Goal: Complete application form

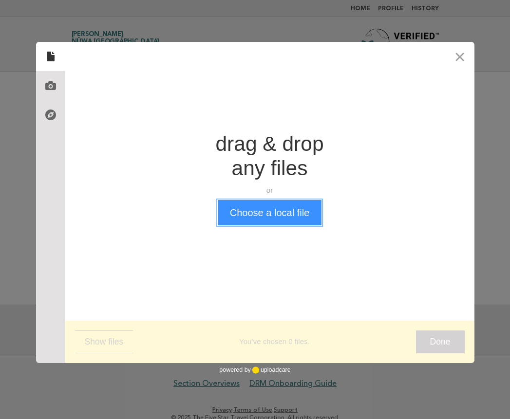
click at [282, 219] on button "Choose a local file" at bounding box center [270, 212] width 104 height 25
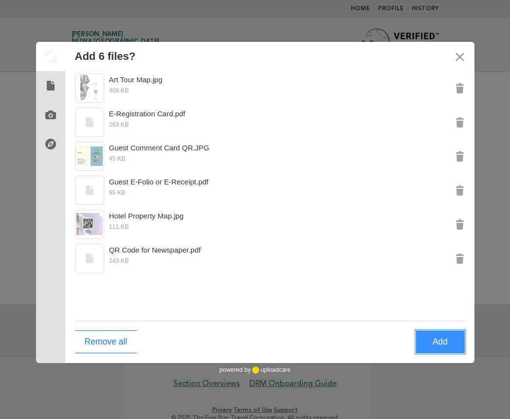
click at [447, 344] on button "Add" at bounding box center [440, 342] width 49 height 23
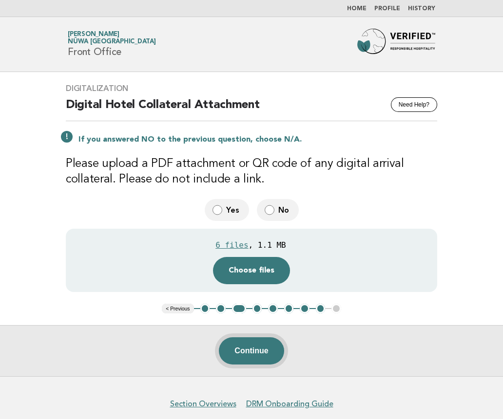
click at [260, 358] on button "Continue" at bounding box center [251, 351] width 65 height 27
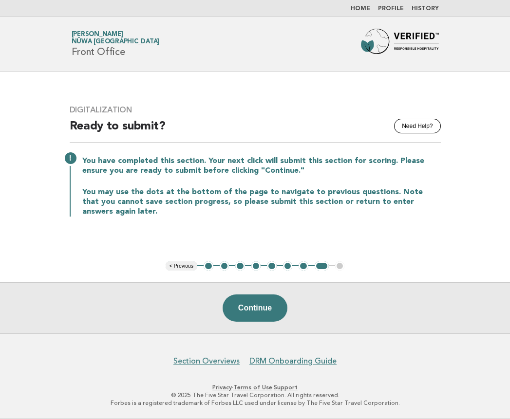
click at [242, 266] on button "3" at bounding box center [240, 267] width 10 height 10
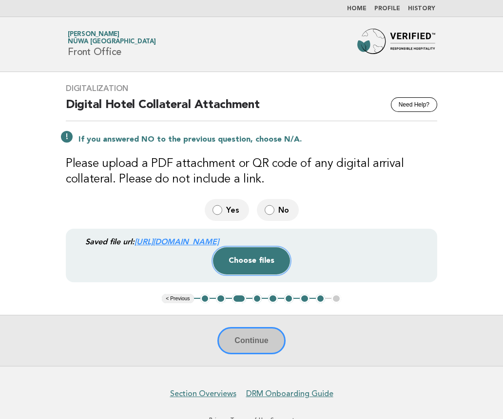
click at [232, 265] on button "Choose files" at bounding box center [251, 260] width 77 height 27
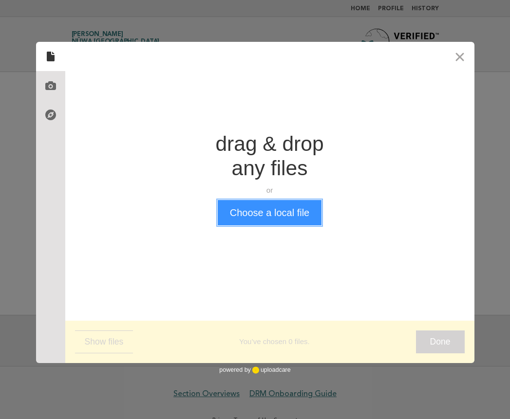
click at [234, 213] on button "Choose a local file" at bounding box center [270, 212] width 104 height 25
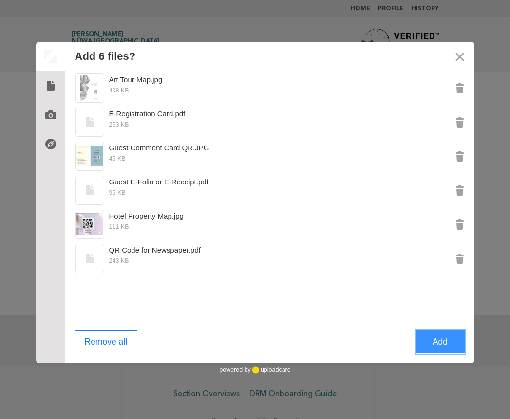
click at [441, 340] on button "Add" at bounding box center [440, 342] width 49 height 23
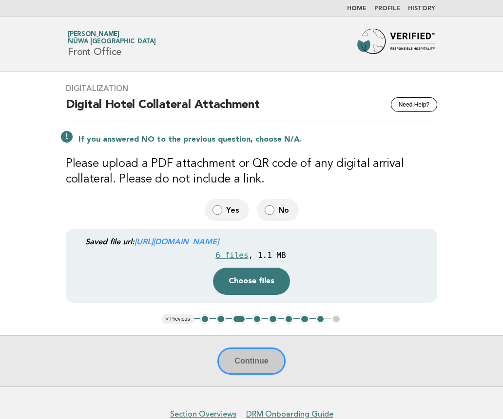
click at [246, 378] on div "Continue" at bounding box center [251, 361] width 503 height 51
click at [254, 359] on div "Continue" at bounding box center [251, 361] width 503 height 51
click at [254, 359] on button "Continue" at bounding box center [251, 361] width 68 height 27
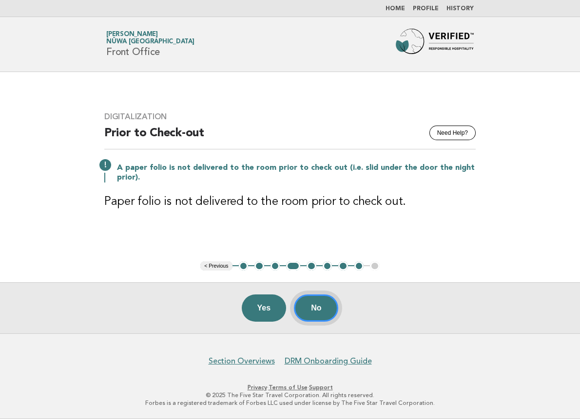
click at [318, 308] on button "No" at bounding box center [316, 308] width 44 height 27
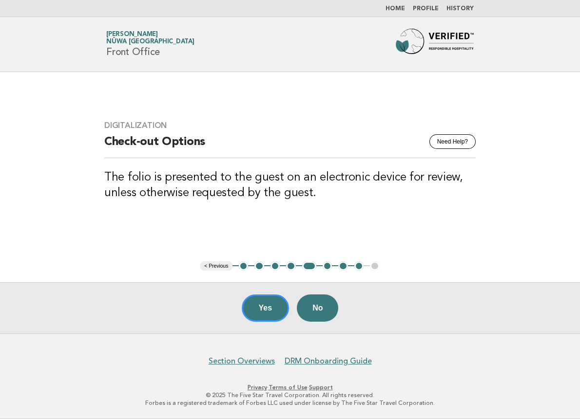
click at [290, 264] on button "4" at bounding box center [291, 267] width 10 height 10
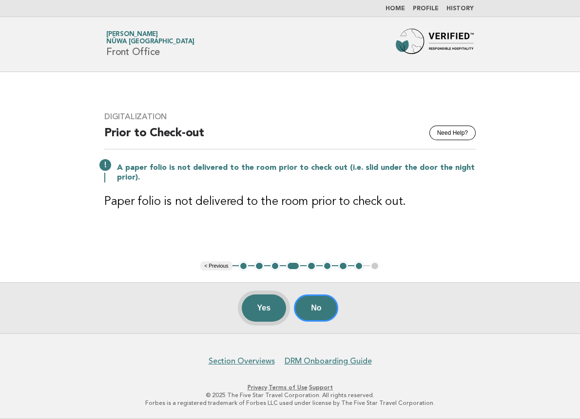
click at [251, 301] on button "Yes" at bounding box center [264, 308] width 45 height 27
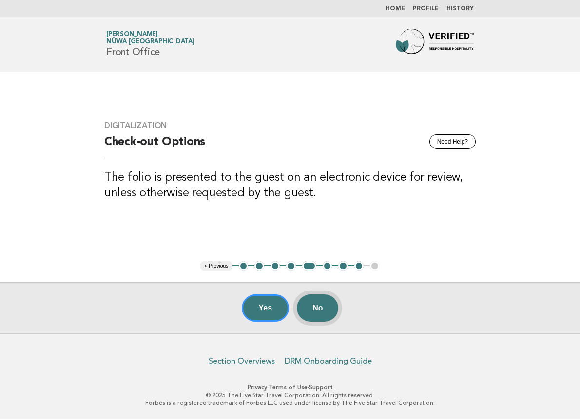
click at [316, 304] on button "No" at bounding box center [317, 308] width 41 height 27
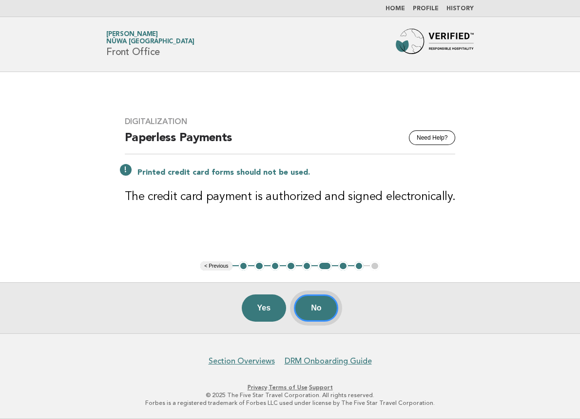
click at [316, 304] on button "No" at bounding box center [316, 308] width 44 height 27
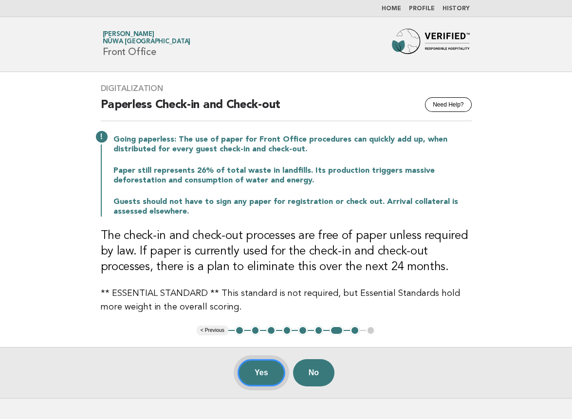
click at [264, 371] on button "Yes" at bounding box center [262, 372] width 48 height 27
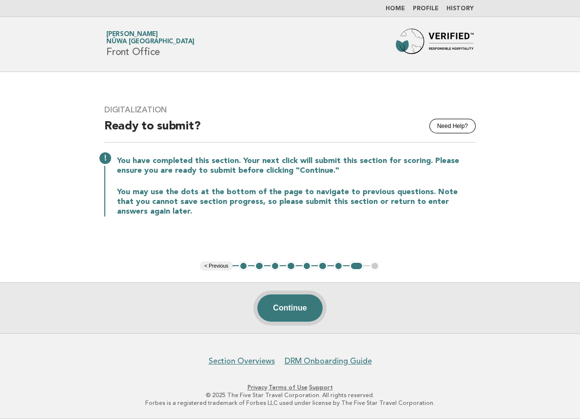
click at [287, 303] on button "Continue" at bounding box center [289, 308] width 65 height 27
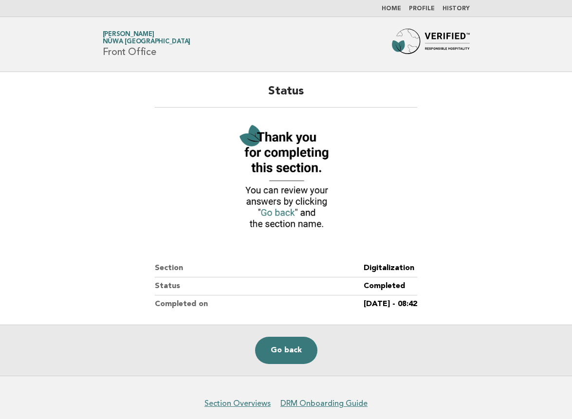
click at [509, 228] on main "Status Section Digitalization Status Completed Completed on 29/Aug/2025 - 08:42…" at bounding box center [286, 224] width 572 height 304
click at [281, 348] on link "Go back" at bounding box center [286, 350] width 62 height 27
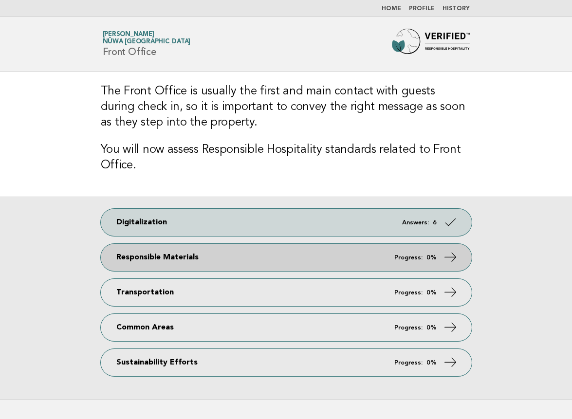
click at [389, 263] on link "Responsible Materials Progress: 0%" at bounding box center [286, 257] width 371 height 27
click at [450, 262] on icon at bounding box center [450, 257] width 14 height 14
click at [453, 257] on icon at bounding box center [450, 257] width 14 height 14
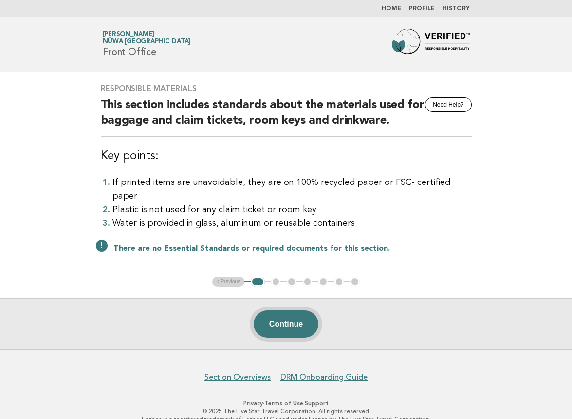
click at [285, 311] on button "Continue" at bounding box center [286, 324] width 65 height 27
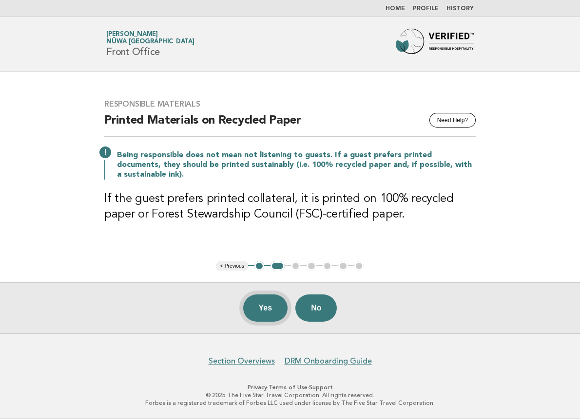
click at [262, 308] on button "Yes" at bounding box center [265, 308] width 45 height 27
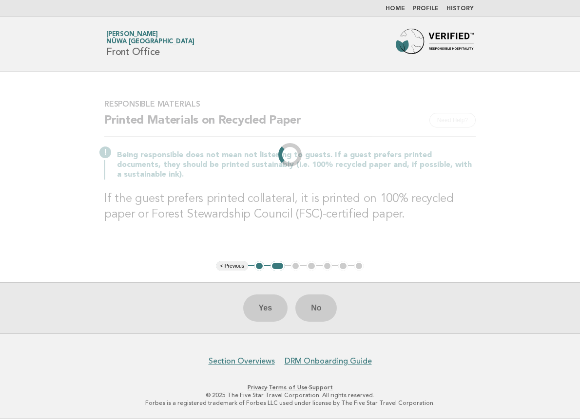
click at [369, 40] on div "Forbes Travel Guide Jeffrey Looi Nüwa Macau Front Office" at bounding box center [290, 44] width 395 height 31
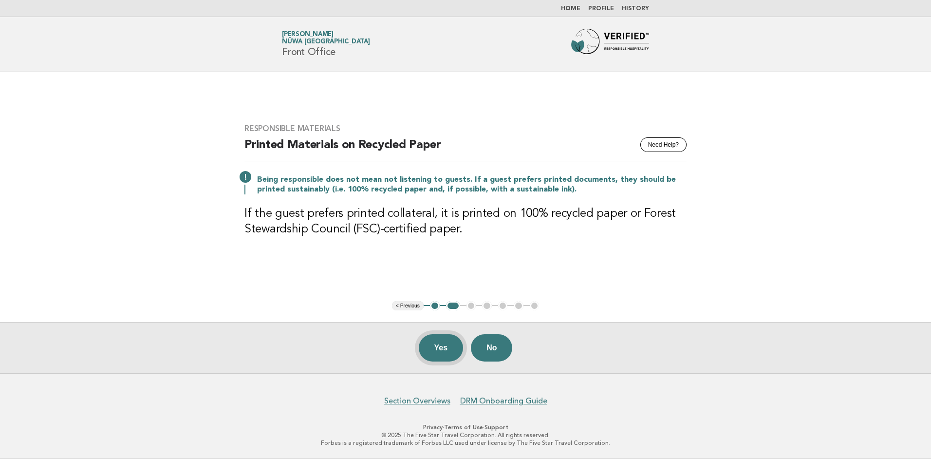
click at [451, 341] on button "Yes" at bounding box center [441, 347] width 45 height 27
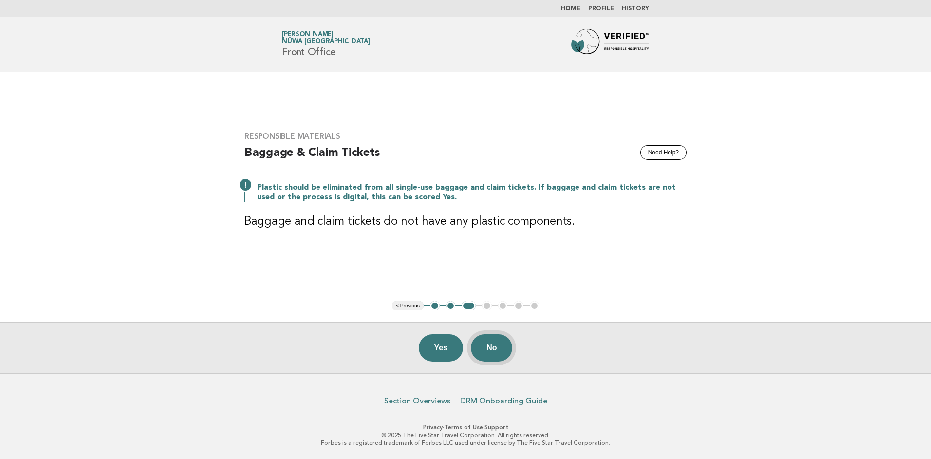
click at [498, 344] on button "No" at bounding box center [491, 347] width 41 height 27
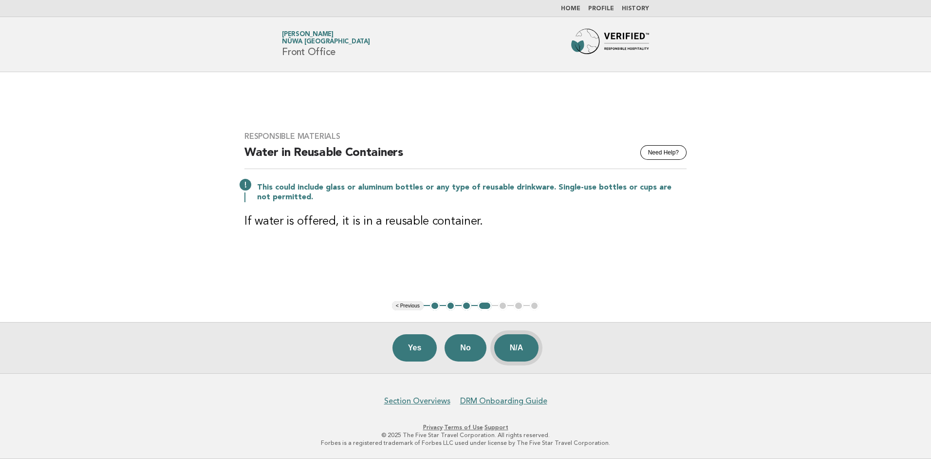
click at [531, 344] on button "N/A" at bounding box center [516, 347] width 45 height 27
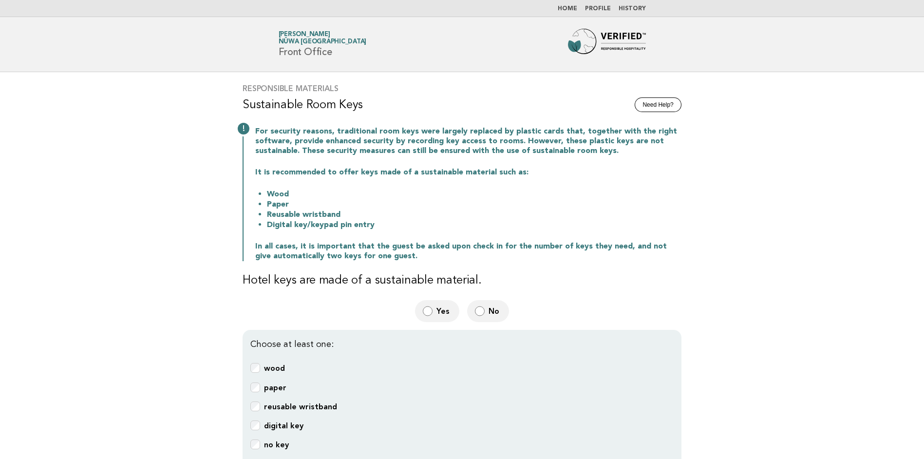
scroll to position [195, 0]
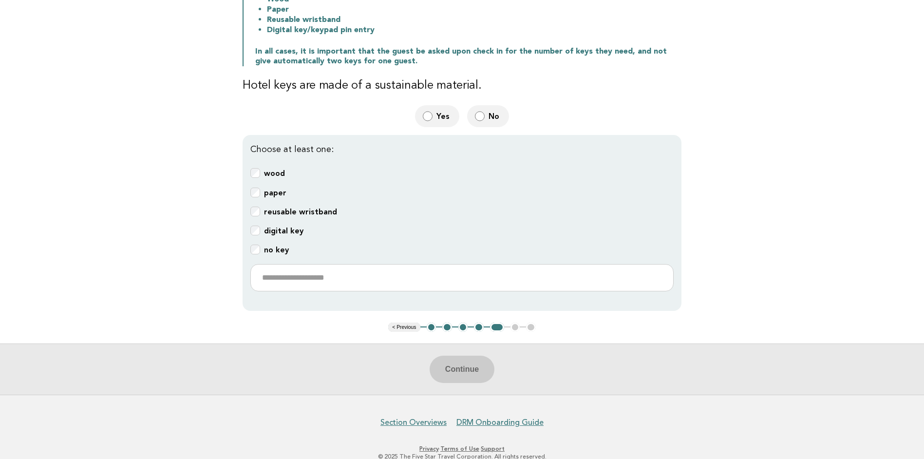
click at [487, 115] on label "No" at bounding box center [488, 116] width 42 height 22
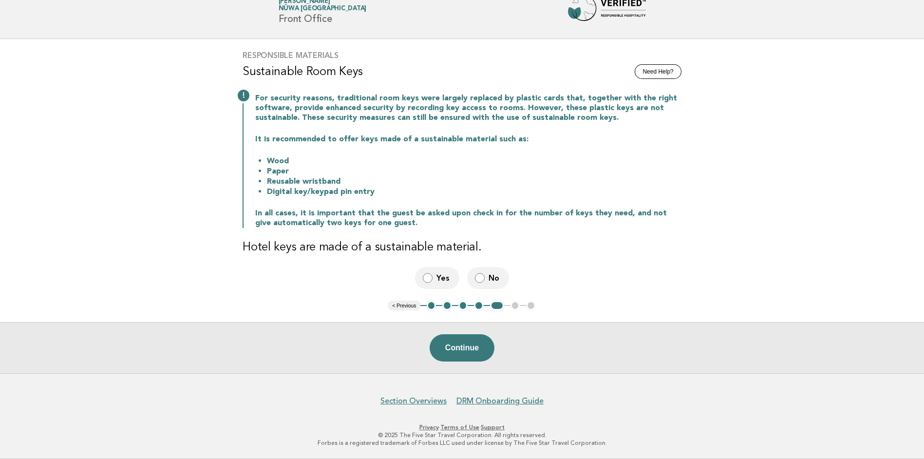
scroll to position [33, 0]
click at [467, 343] on button "Continue" at bounding box center [462, 348] width 65 height 27
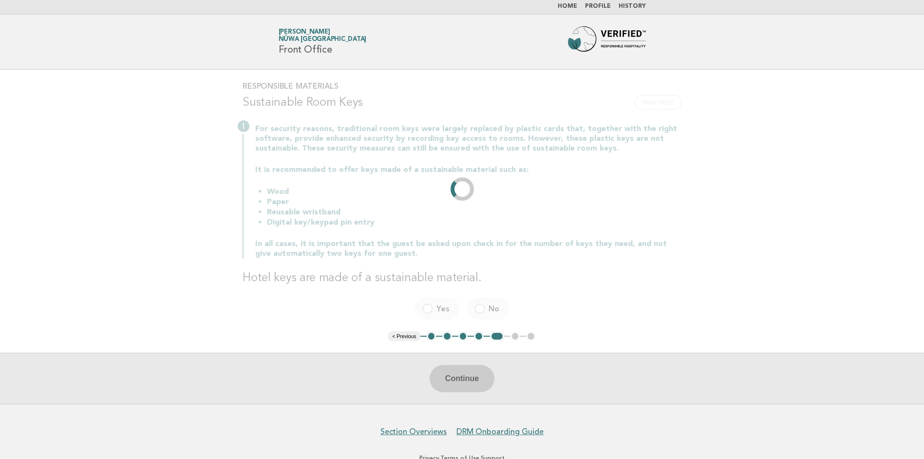
scroll to position [0, 0]
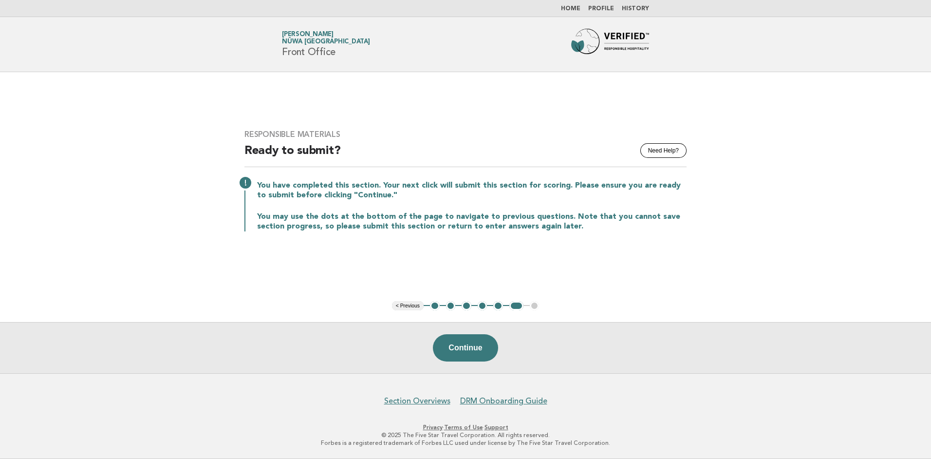
click at [497, 305] on button "5" at bounding box center [498, 306] width 10 height 10
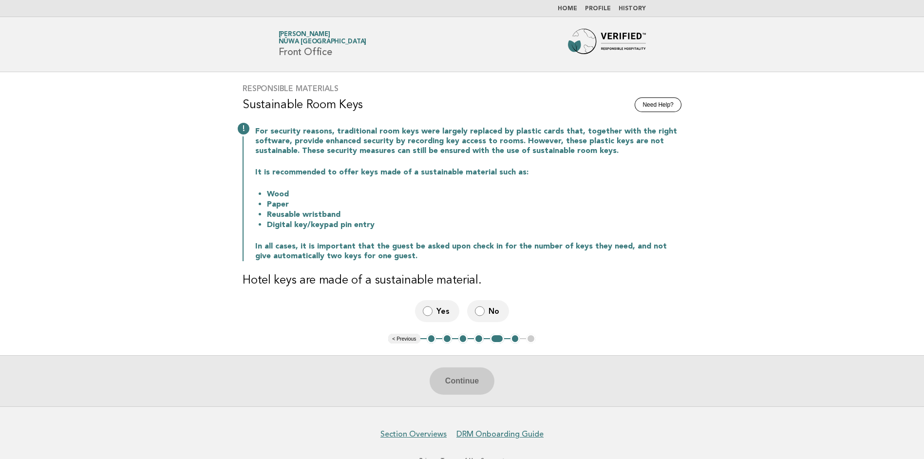
click at [435, 310] on label "Yes" at bounding box center [437, 311] width 44 height 22
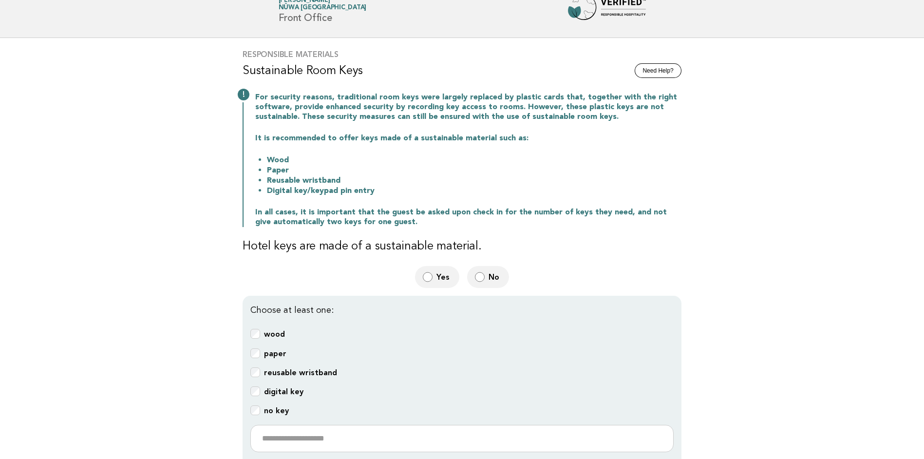
scroll to position [97, 0]
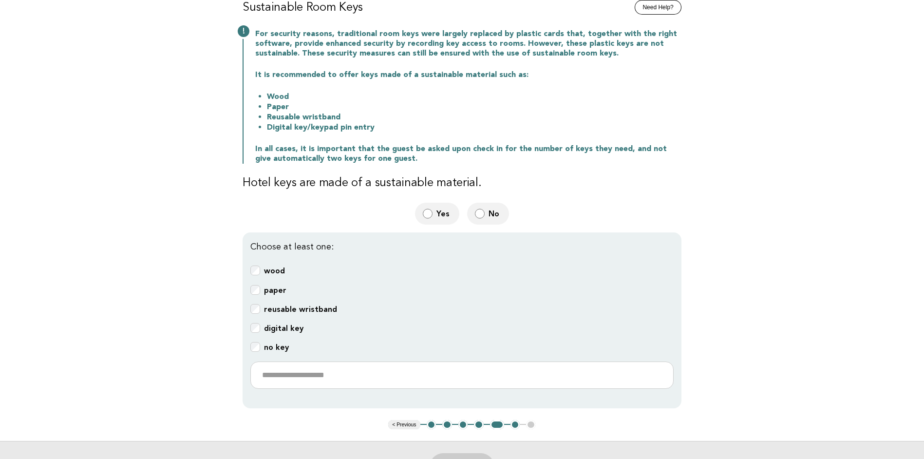
click at [270, 271] on b "wood" at bounding box center [274, 270] width 21 height 9
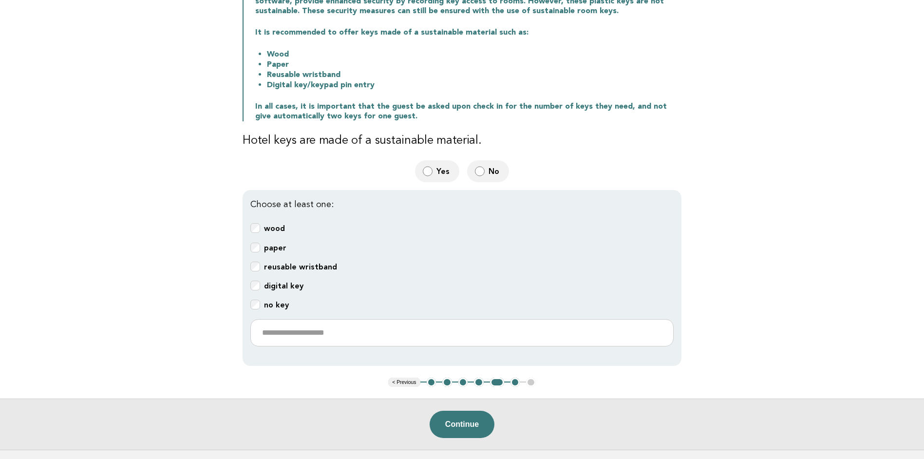
scroll to position [195, 0]
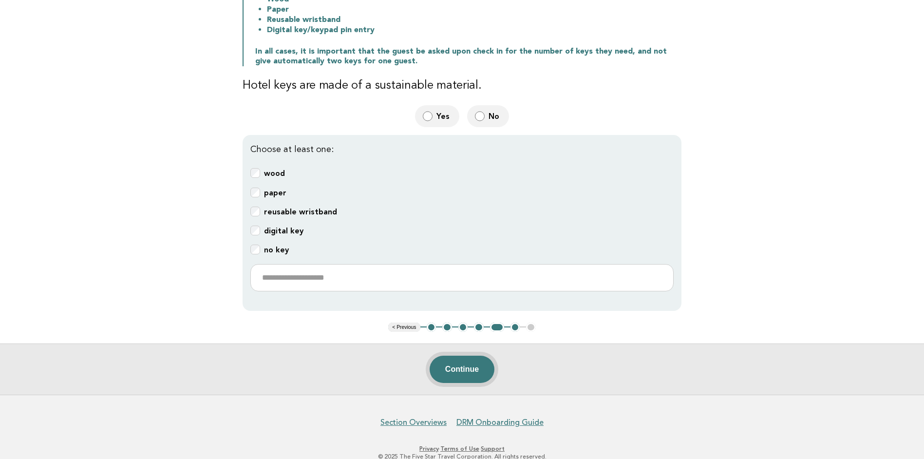
click at [468, 369] on button "Continue" at bounding box center [462, 369] width 65 height 27
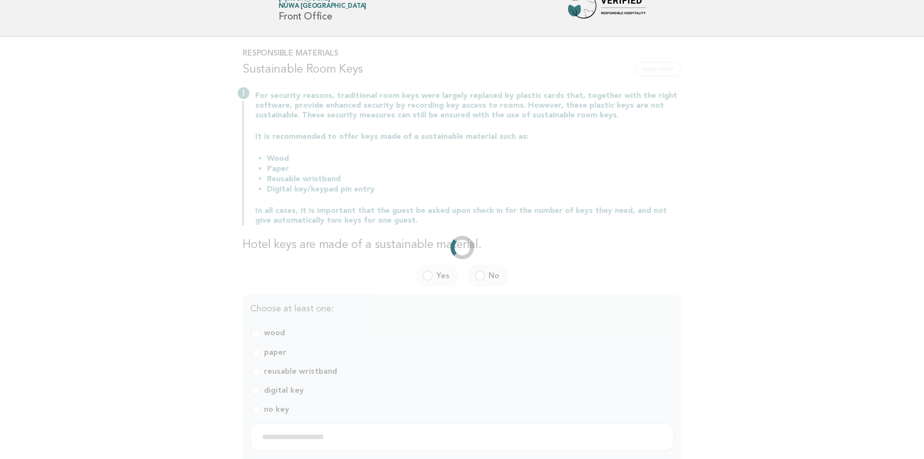
scroll to position [0, 0]
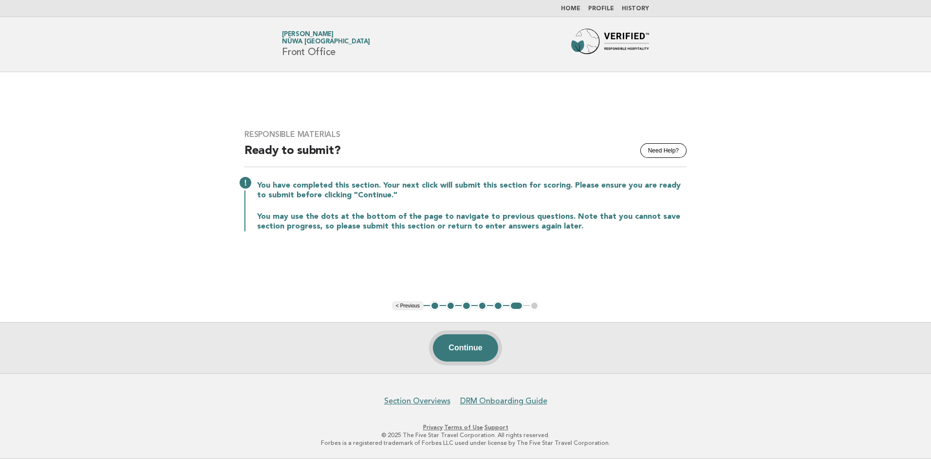
click at [452, 345] on button "Continue" at bounding box center [465, 347] width 65 height 27
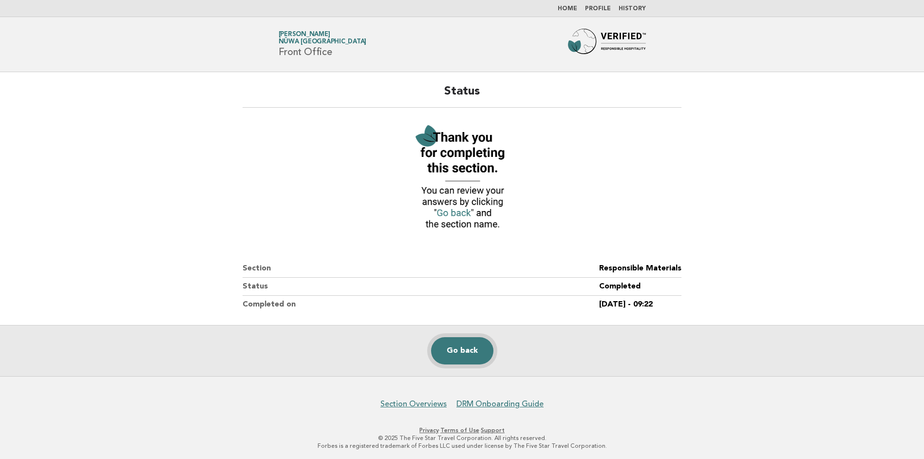
click at [475, 352] on link "Go back" at bounding box center [462, 350] width 62 height 27
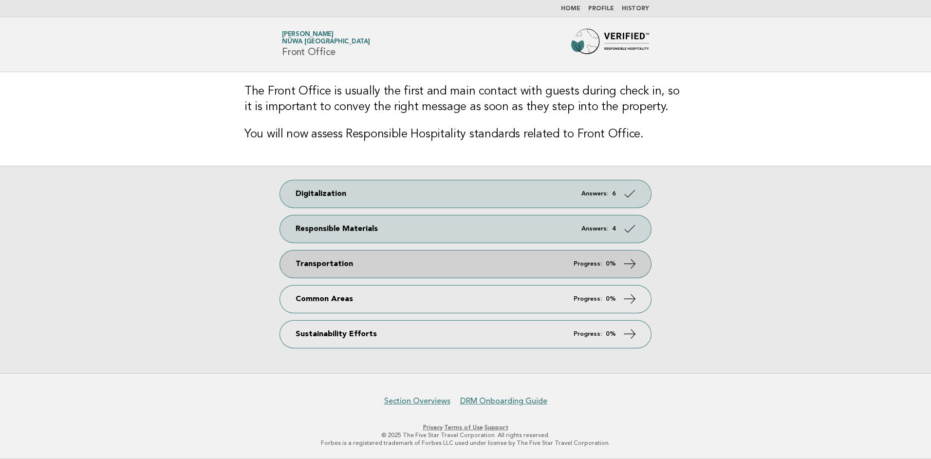
click at [604, 272] on link "Transportation Progress: 0%" at bounding box center [465, 263] width 371 height 27
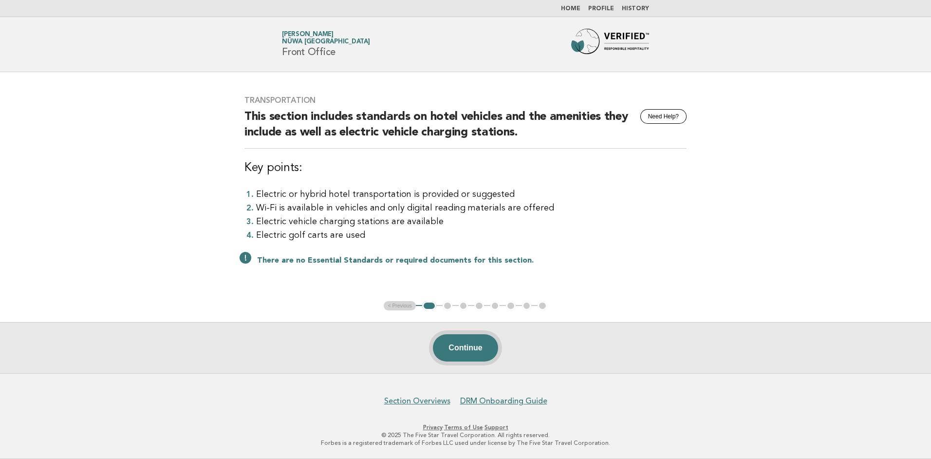
click at [466, 351] on button "Continue" at bounding box center [465, 347] width 65 height 27
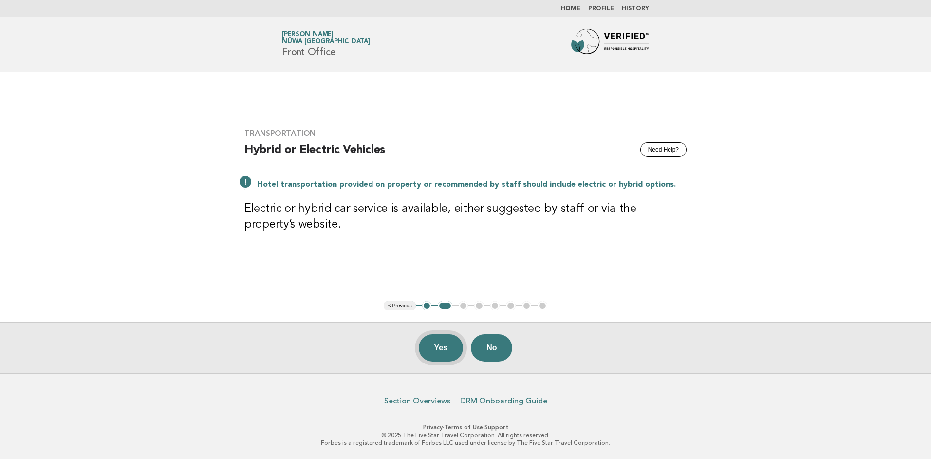
click at [438, 342] on button "Yes" at bounding box center [441, 347] width 45 height 27
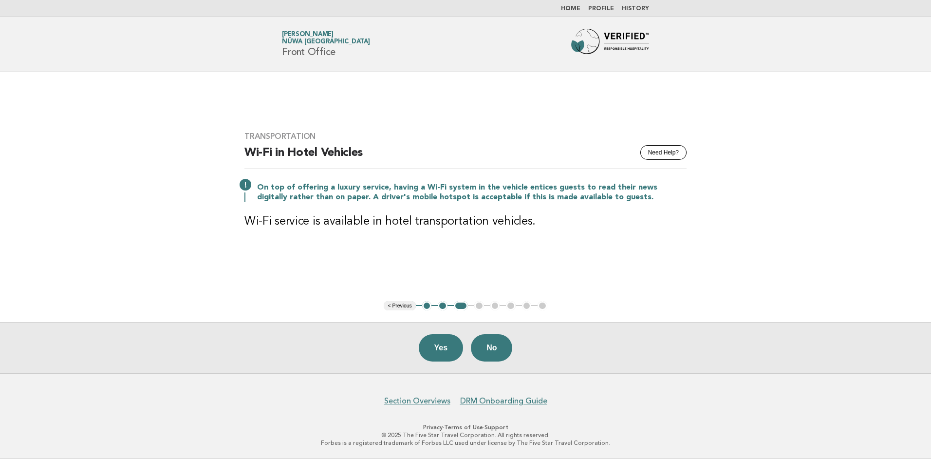
click at [438, 342] on button "Yes" at bounding box center [441, 347] width 45 height 27
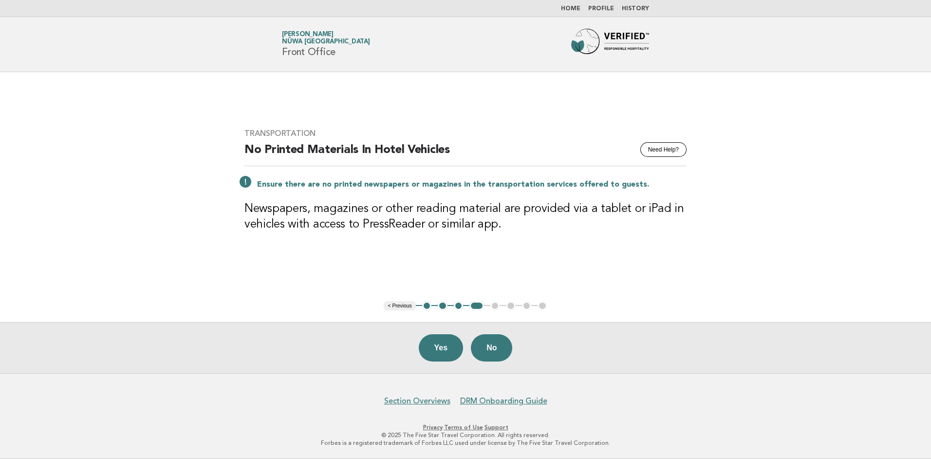
click at [438, 342] on button "Yes" at bounding box center [441, 347] width 45 height 27
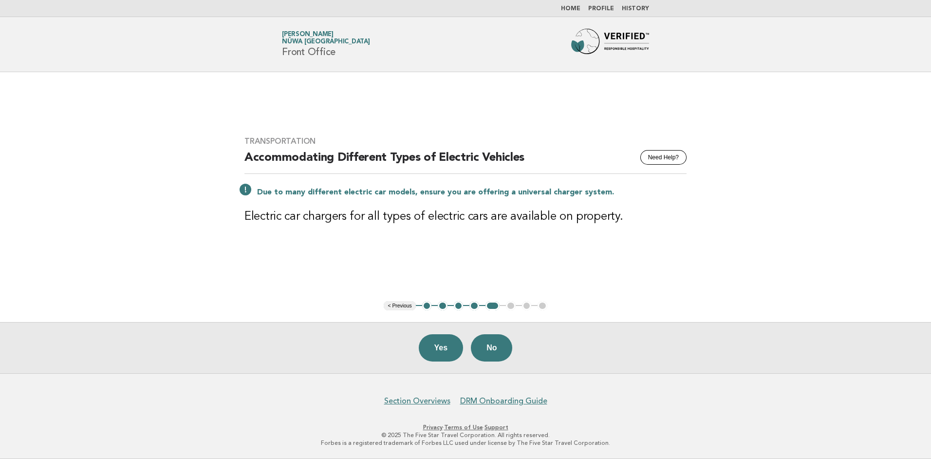
click at [438, 342] on button "Yes" at bounding box center [441, 347] width 45 height 27
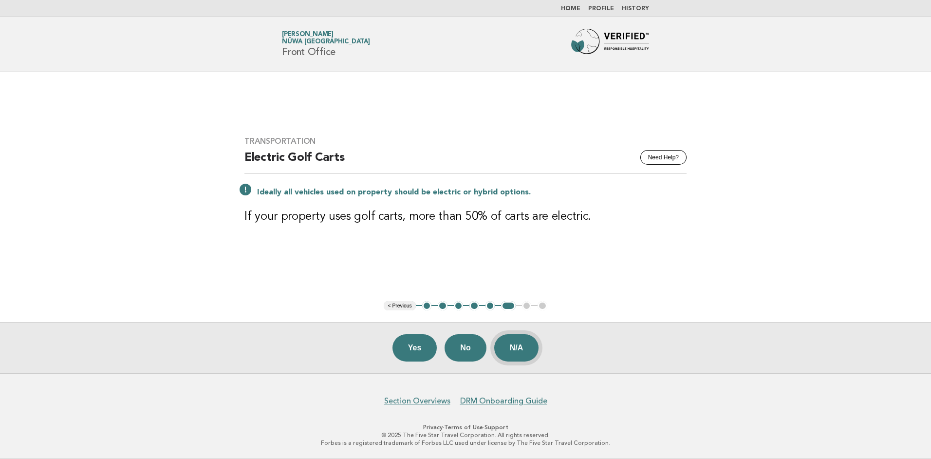
click at [517, 347] on button "N/A" at bounding box center [516, 347] width 45 height 27
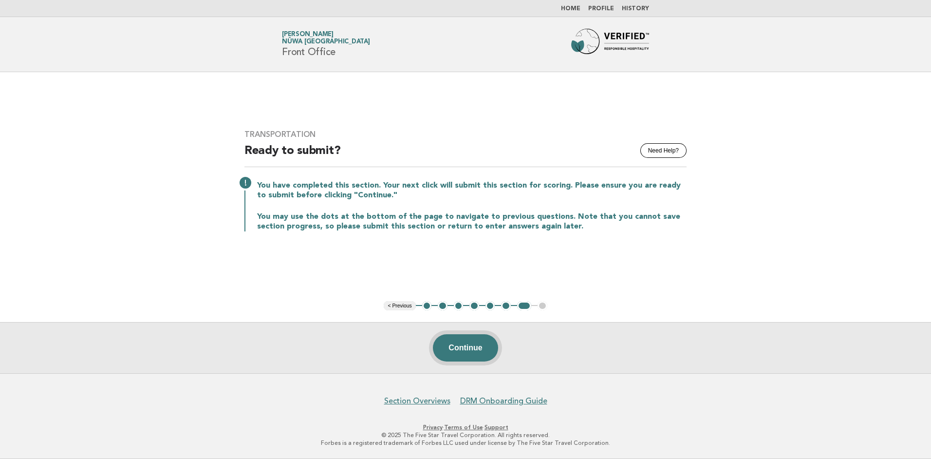
click at [477, 354] on button "Continue" at bounding box center [465, 347] width 65 height 27
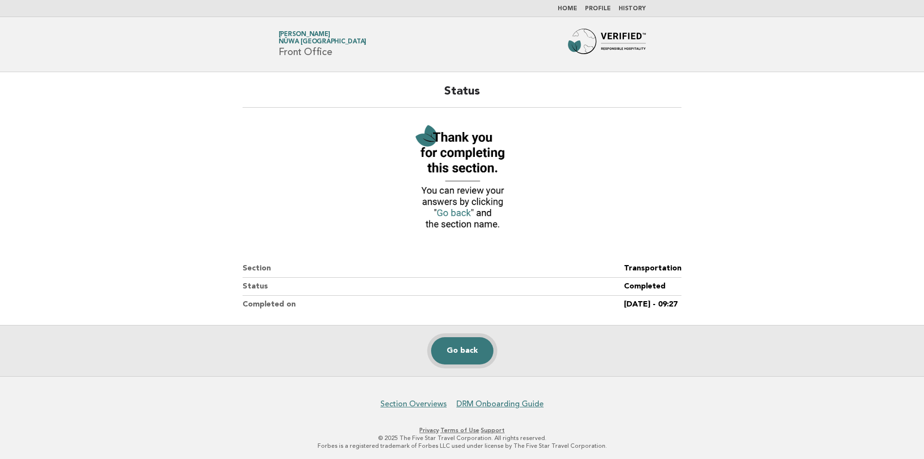
click at [465, 359] on link "Go back" at bounding box center [462, 350] width 62 height 27
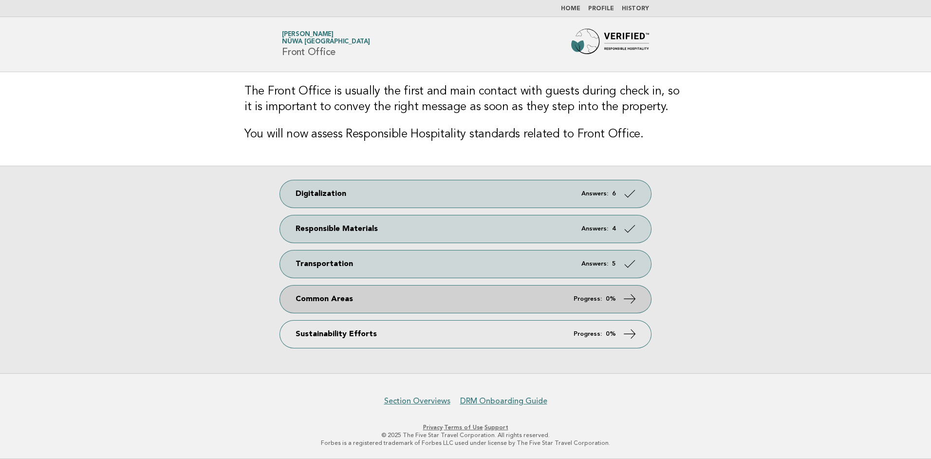
click at [616, 301] on strong "0%" at bounding box center [611, 299] width 10 height 6
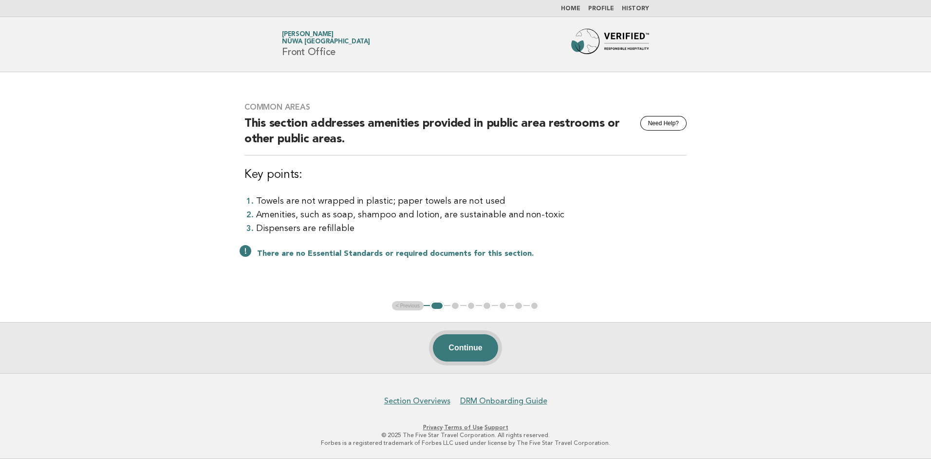
click at [467, 342] on button "Continue" at bounding box center [465, 347] width 65 height 27
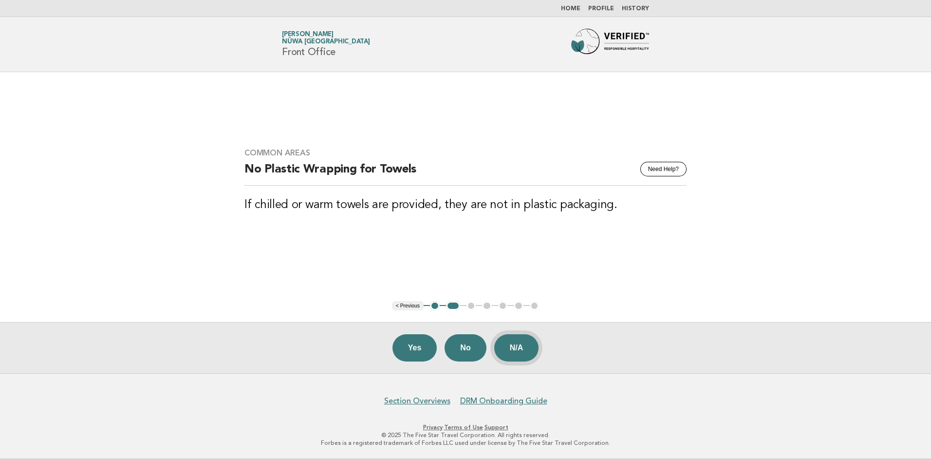
click at [523, 346] on button "N/A" at bounding box center [516, 347] width 45 height 27
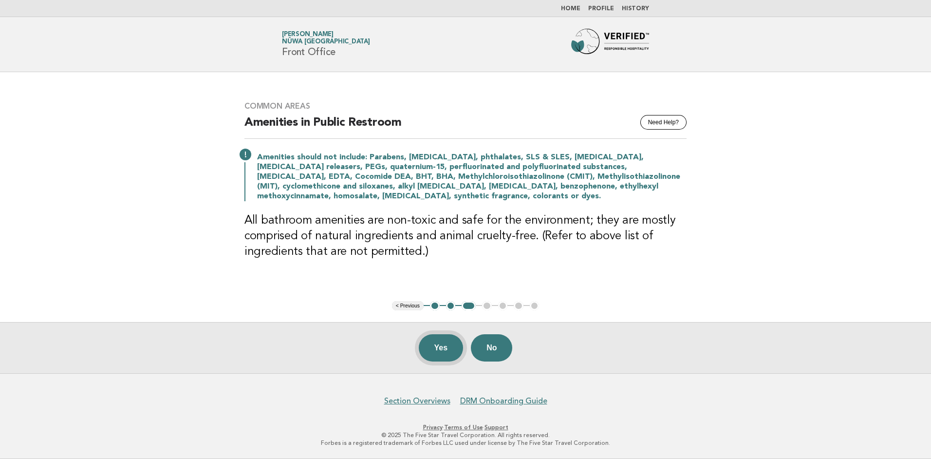
click at [441, 349] on button "Yes" at bounding box center [441, 347] width 45 height 27
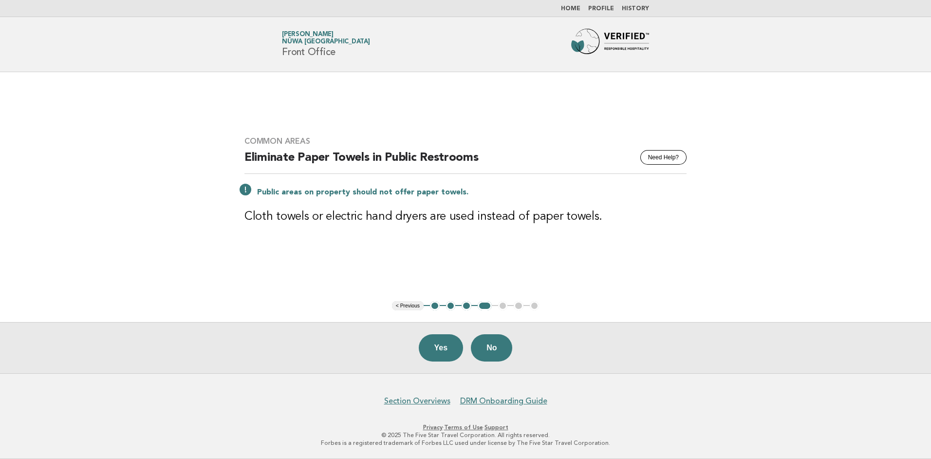
click at [441, 349] on button "Yes" at bounding box center [441, 347] width 45 height 27
click at [439, 347] on button "Yes" at bounding box center [441, 347] width 45 height 27
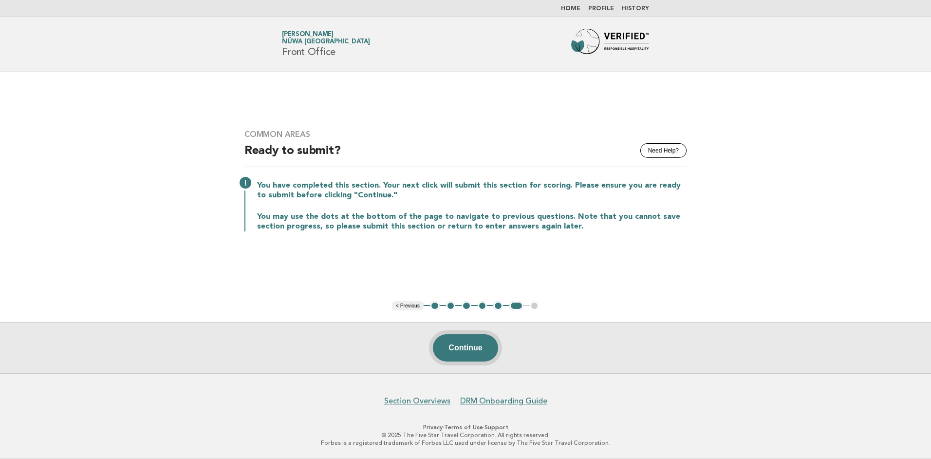
click at [451, 350] on button "Continue" at bounding box center [465, 347] width 65 height 27
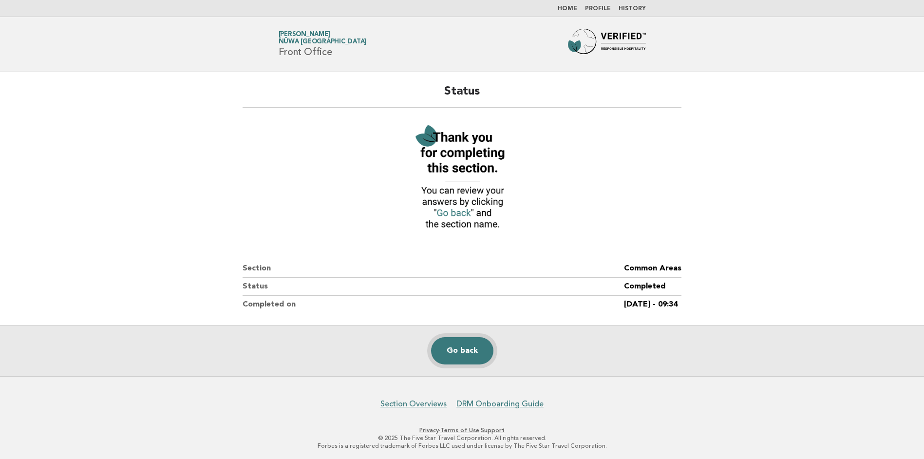
click at [469, 341] on link "Go back" at bounding box center [462, 350] width 62 height 27
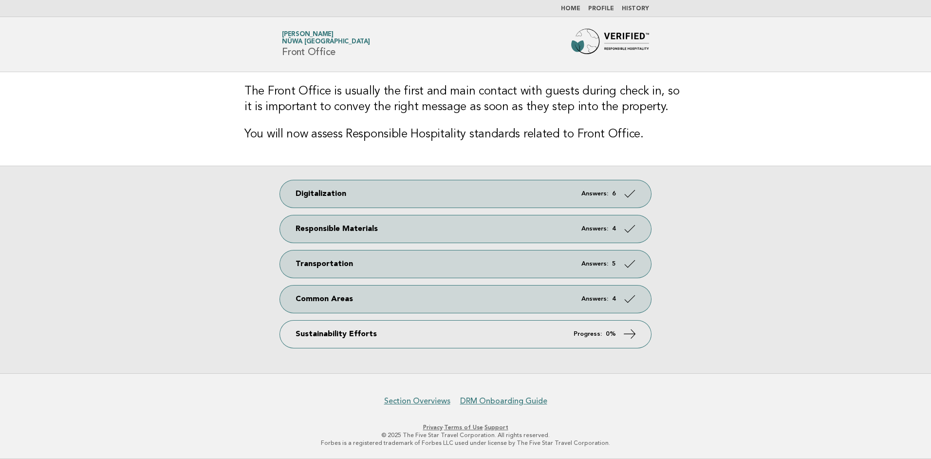
click at [600, 336] on em "Progress:" at bounding box center [588, 334] width 28 height 6
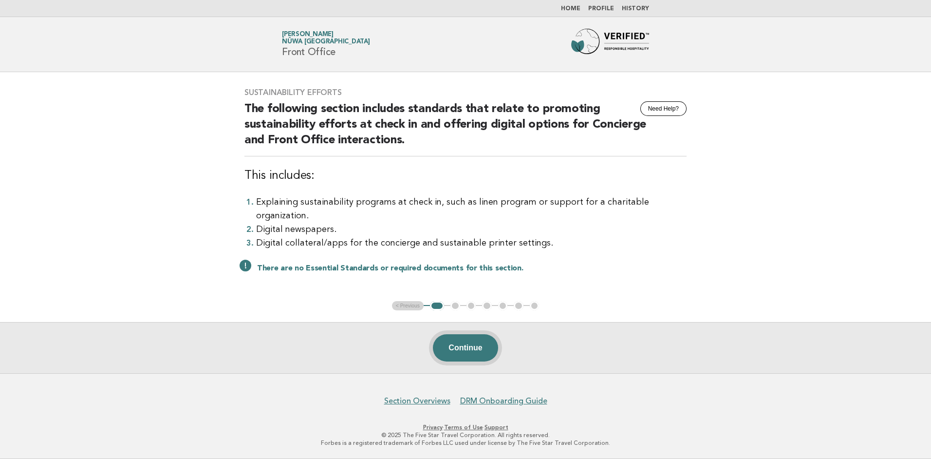
click at [464, 347] on button "Continue" at bounding box center [465, 347] width 65 height 27
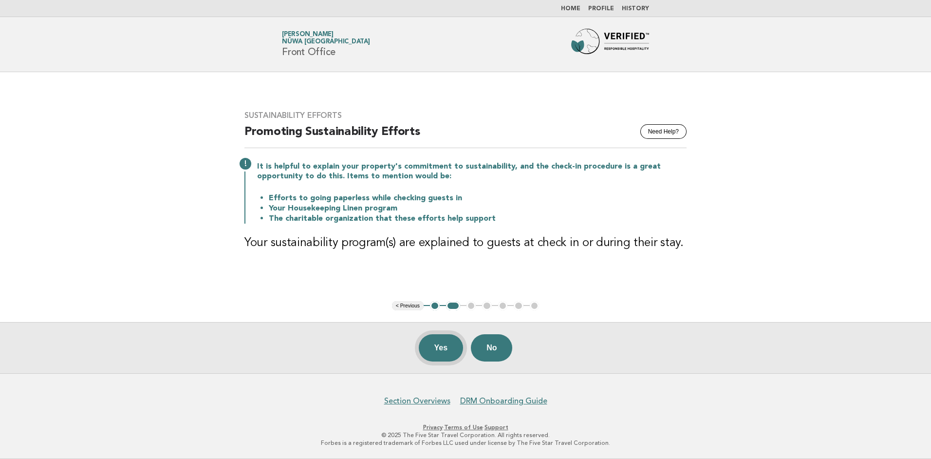
click at [434, 344] on button "Yes" at bounding box center [441, 347] width 45 height 27
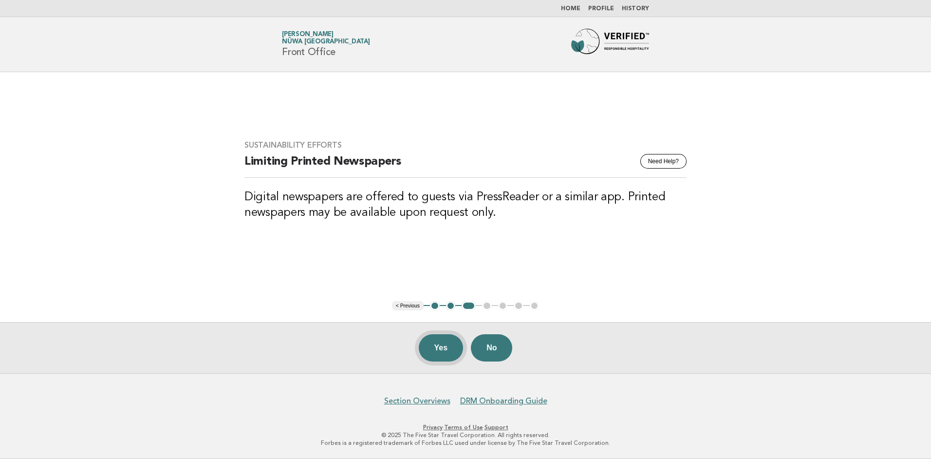
click at [442, 349] on button "Yes" at bounding box center [441, 347] width 45 height 27
click at [440, 355] on button "Yes" at bounding box center [441, 347] width 45 height 27
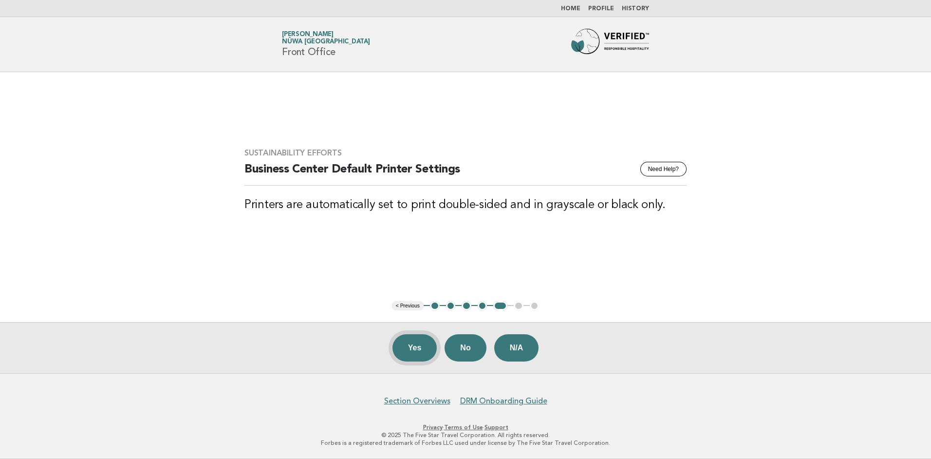
click at [416, 343] on button "Yes" at bounding box center [415, 347] width 45 height 27
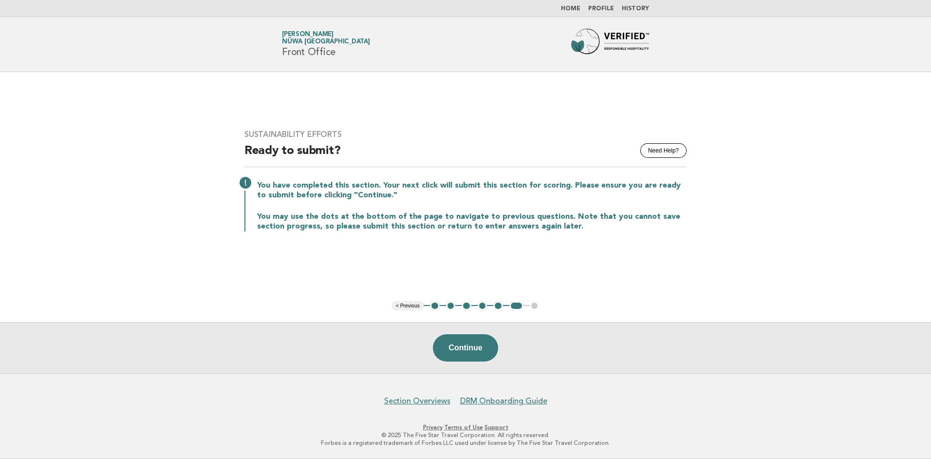
drag, startPoint x: 484, startPoint y: 348, endPoint x: 500, endPoint y: 342, distance: 16.9
click at [485, 347] on button "Continue" at bounding box center [465, 347] width 65 height 27
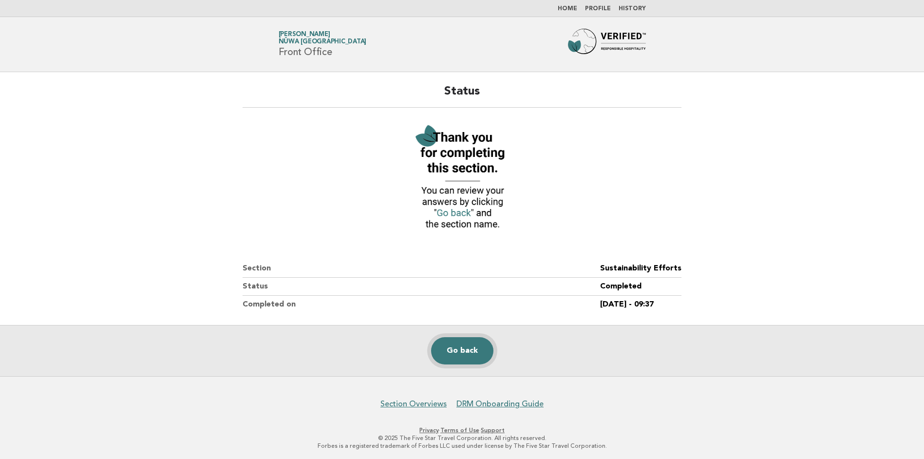
click at [461, 353] on link "Go back" at bounding box center [462, 350] width 62 height 27
